Goal: Information Seeking & Learning: Learn about a topic

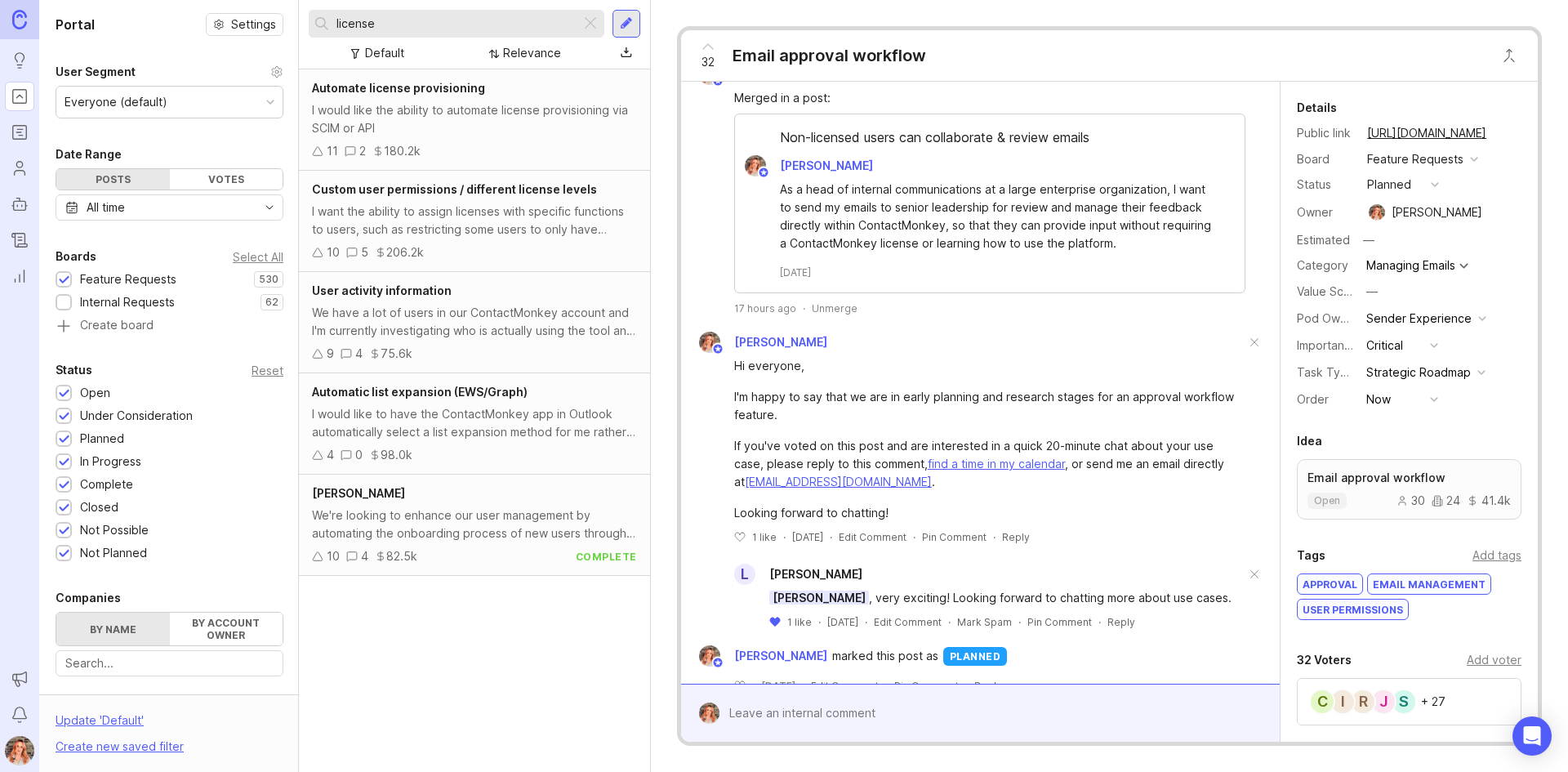
scroll to position [237, 0]
click at [589, 20] on div at bounding box center [590, 24] width 20 height 21
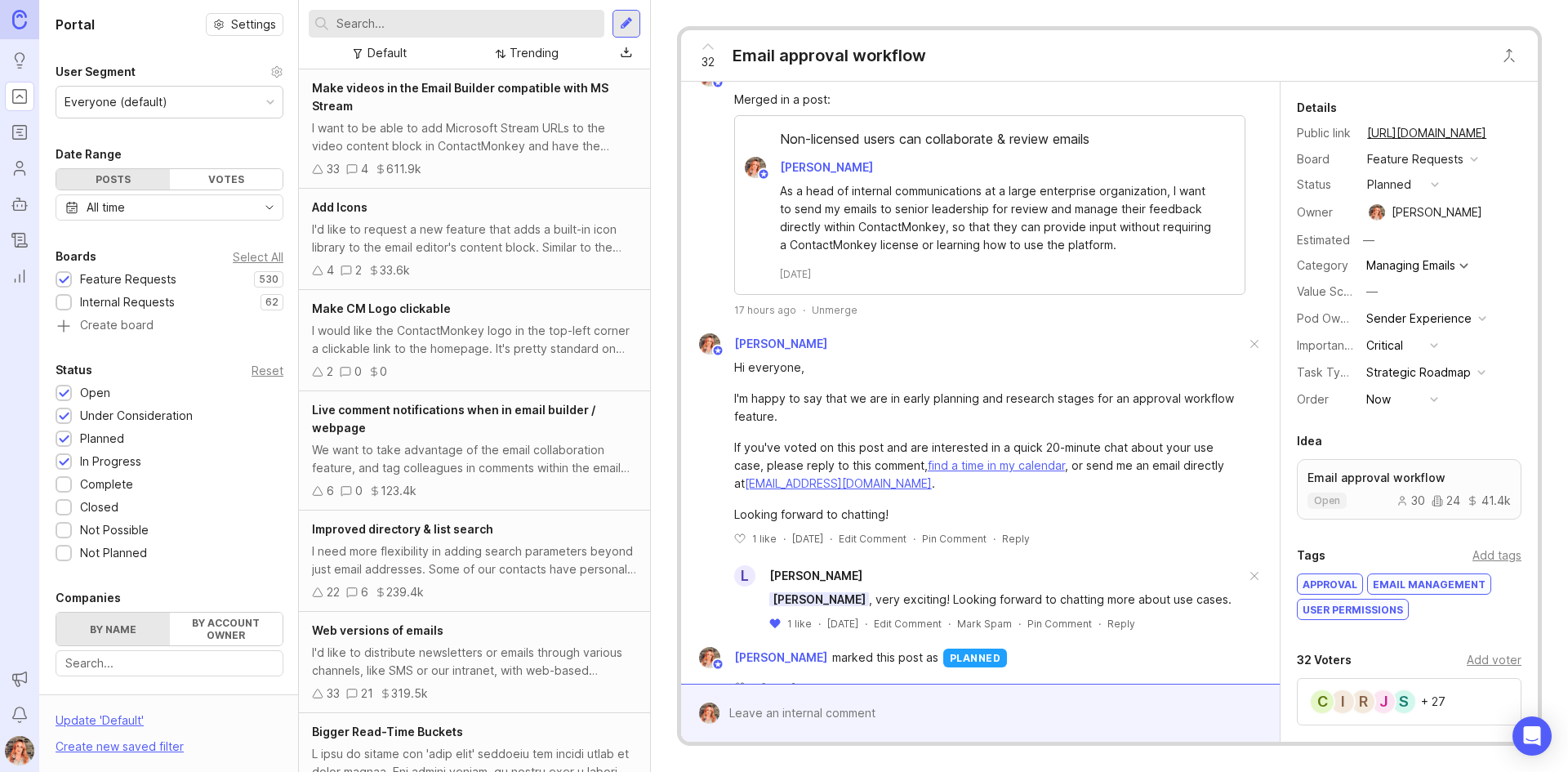
click at [549, 242] on div "I'd like to request a new feature that adds a built-in icon library to the emai…" at bounding box center [475, 238] width 325 height 36
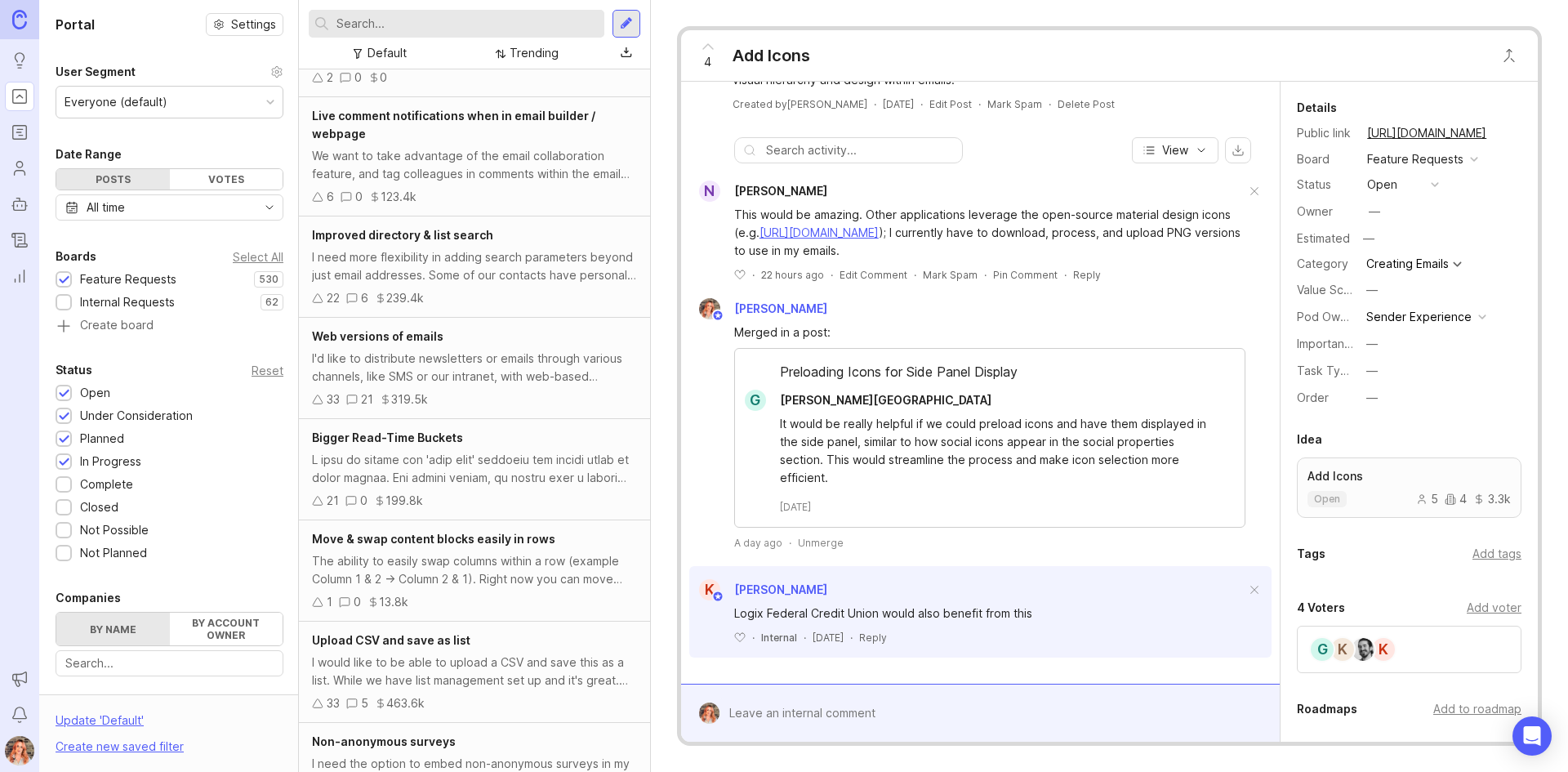
scroll to position [389, 0]
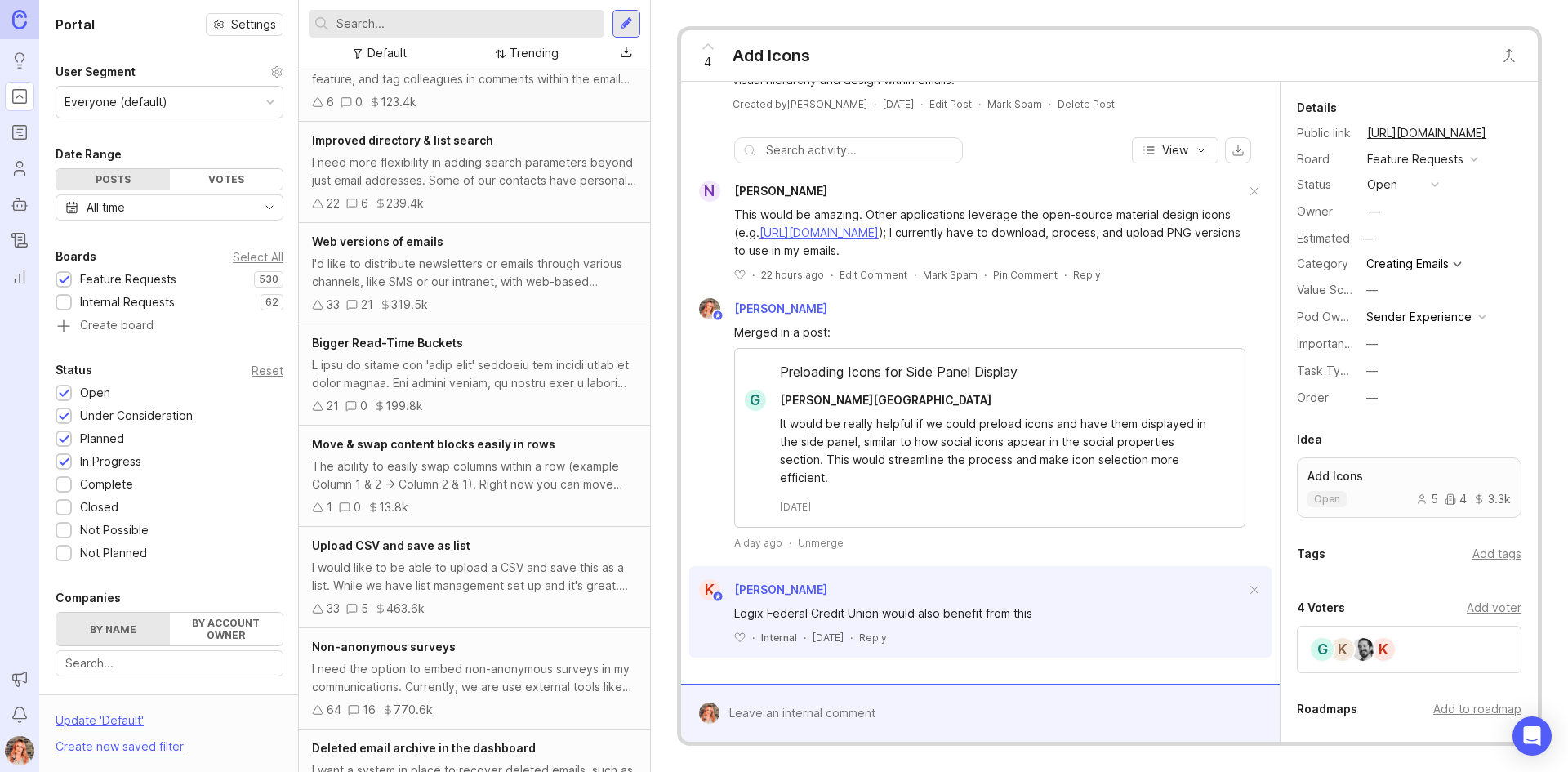
click at [524, 459] on div "The ability to easily swap columns within a row (example Column 1 & 2 -> Column…" at bounding box center [475, 476] width 325 height 36
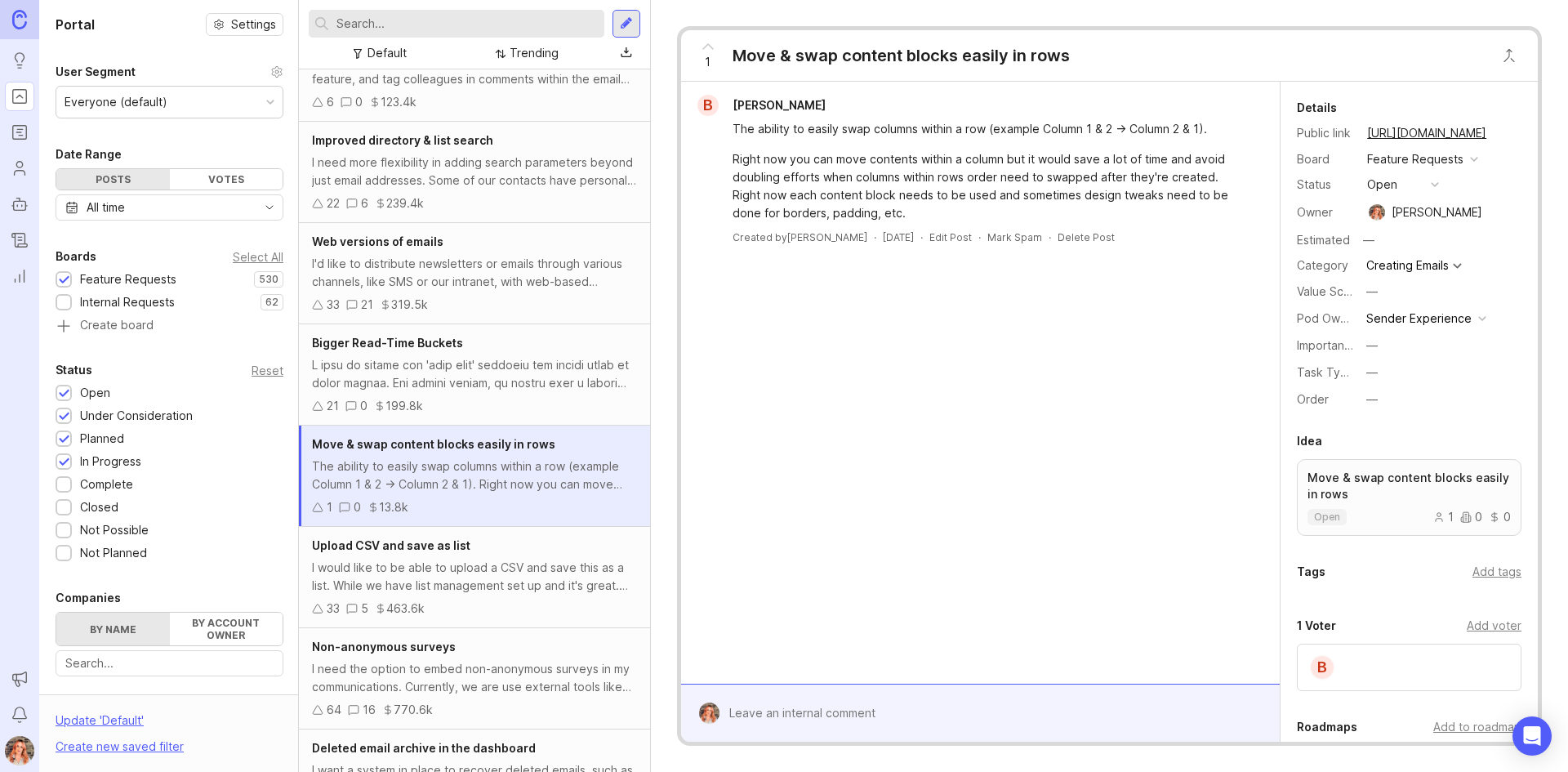
scroll to position [716, 0]
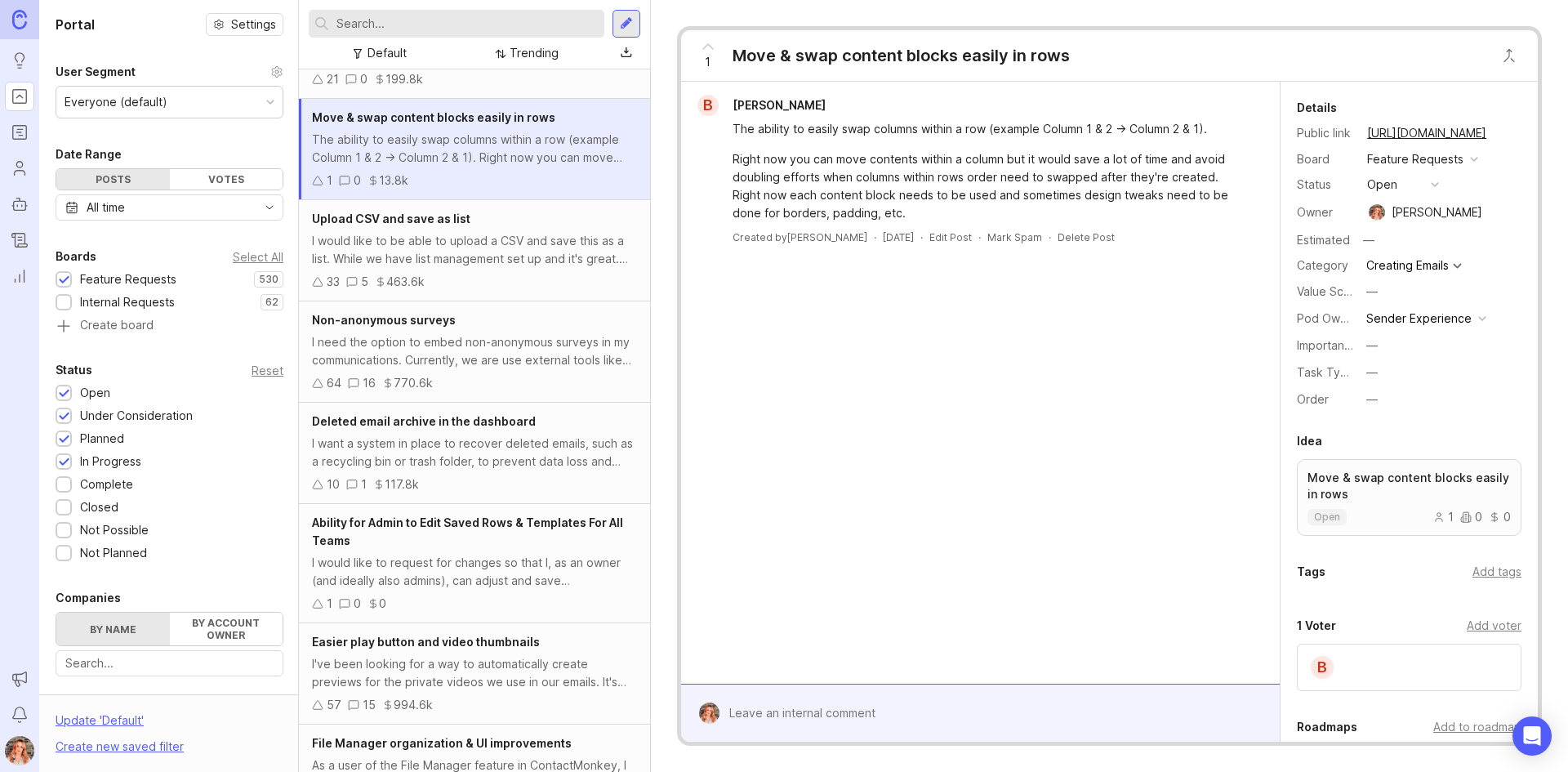
click at [497, 438] on div "I want a system in place to recover deleted emails, such as a recycling bin or …" at bounding box center [475, 452] width 325 height 36
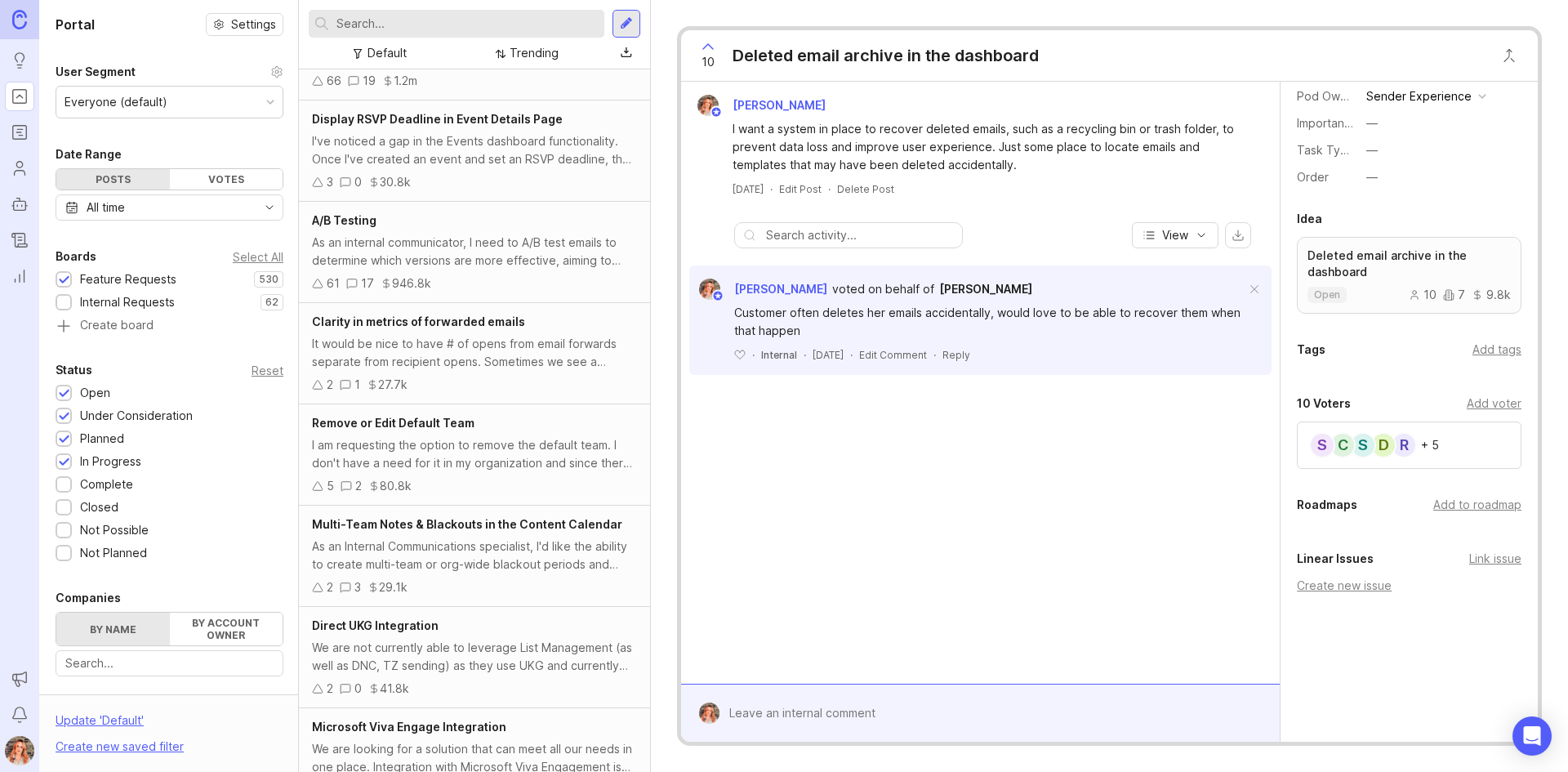
scroll to position [1747, 0]
click at [482, 461] on div "I am requesting the option to remove the default team. I don't have a need for …" at bounding box center [475, 452] width 325 height 36
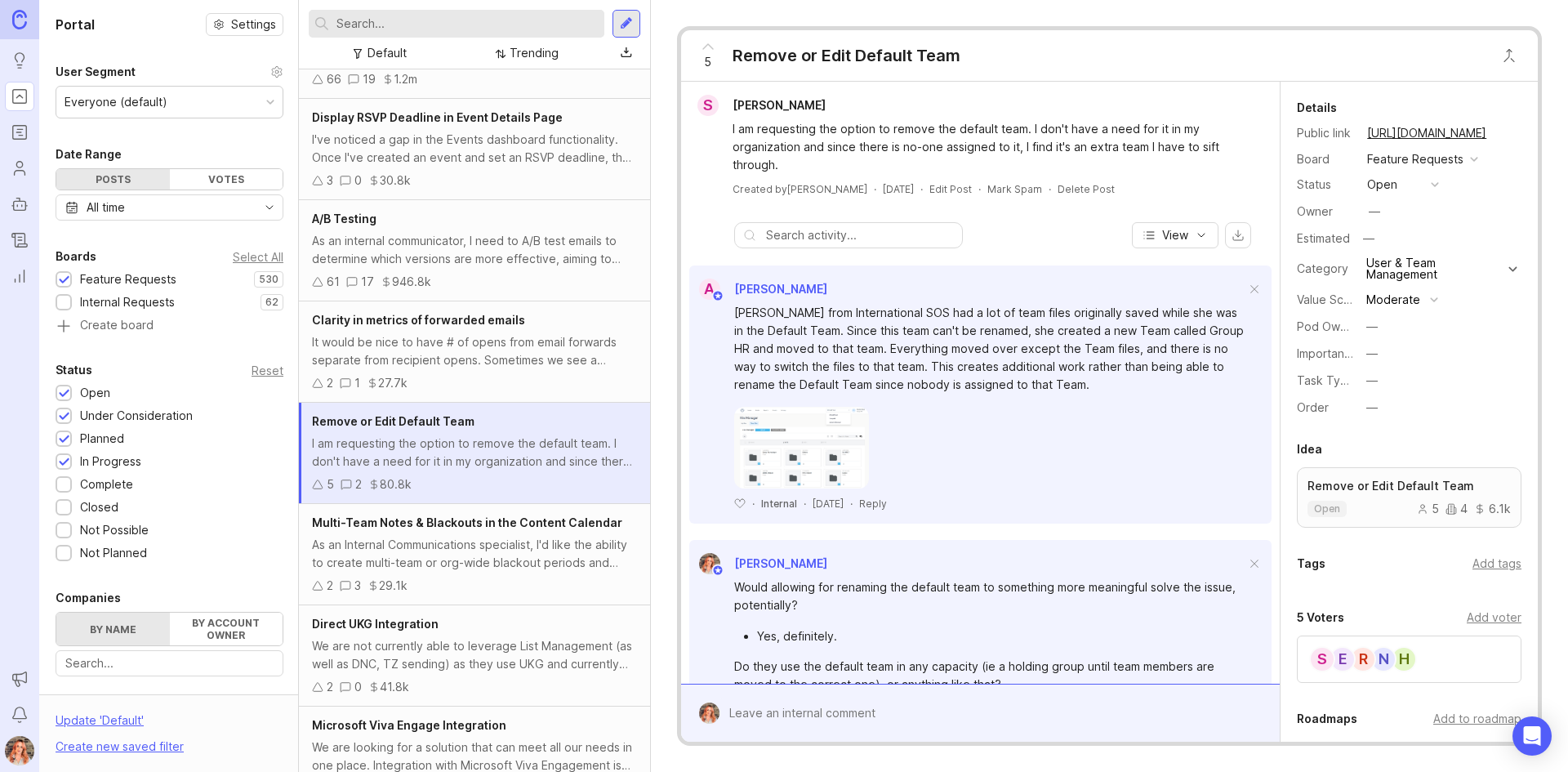
click at [1372, 321] on div "—" at bounding box center [1371, 327] width 12 height 18
click at [1399, 414] on Experience "Manager Experience" at bounding box center [1402, 416] width 82 height 30
click at [1372, 210] on div "—" at bounding box center [1374, 212] width 12 height 18
type input "alex"
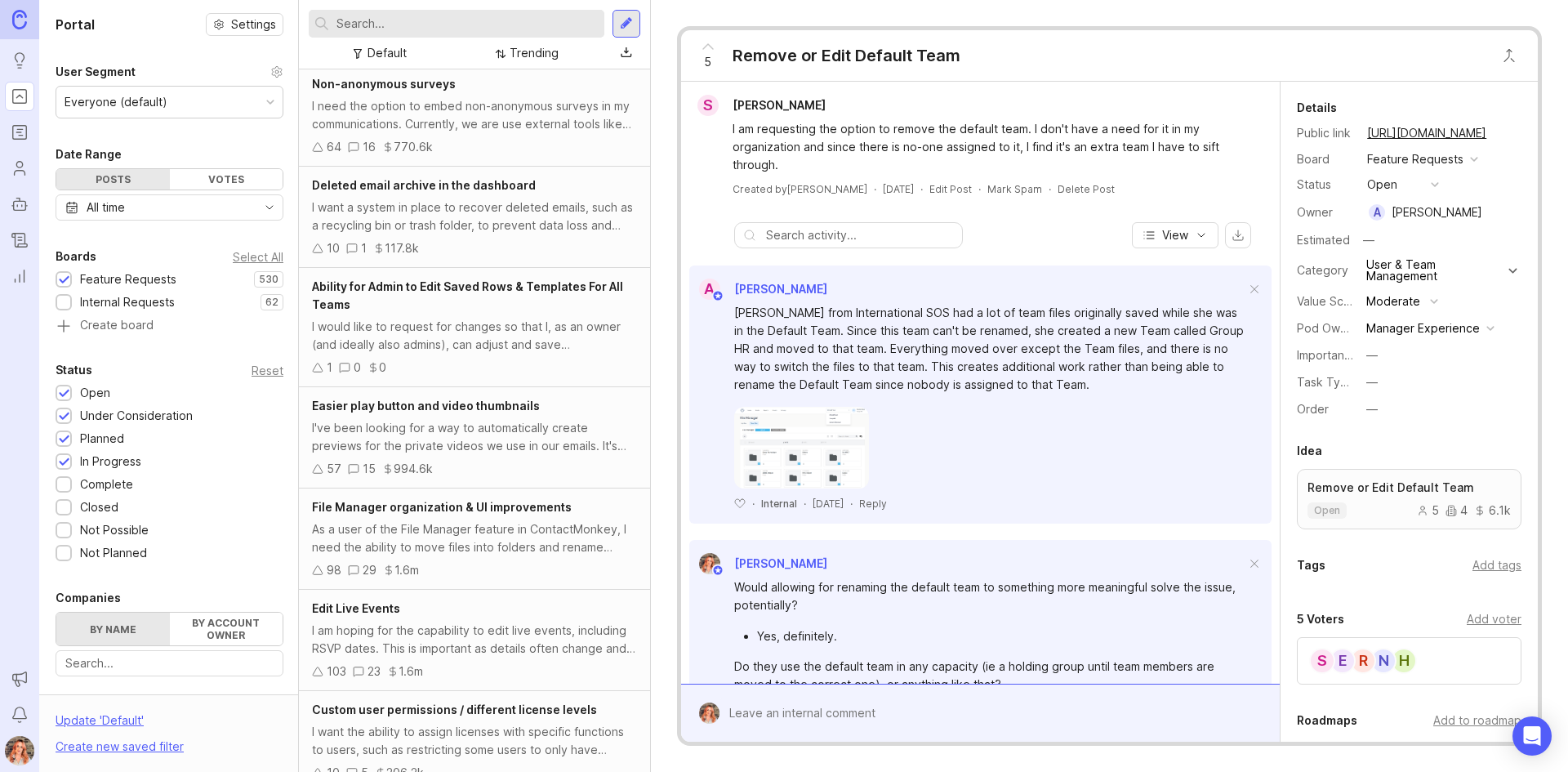
scroll to position [848, 0]
